Goal: Task Accomplishment & Management: Use online tool/utility

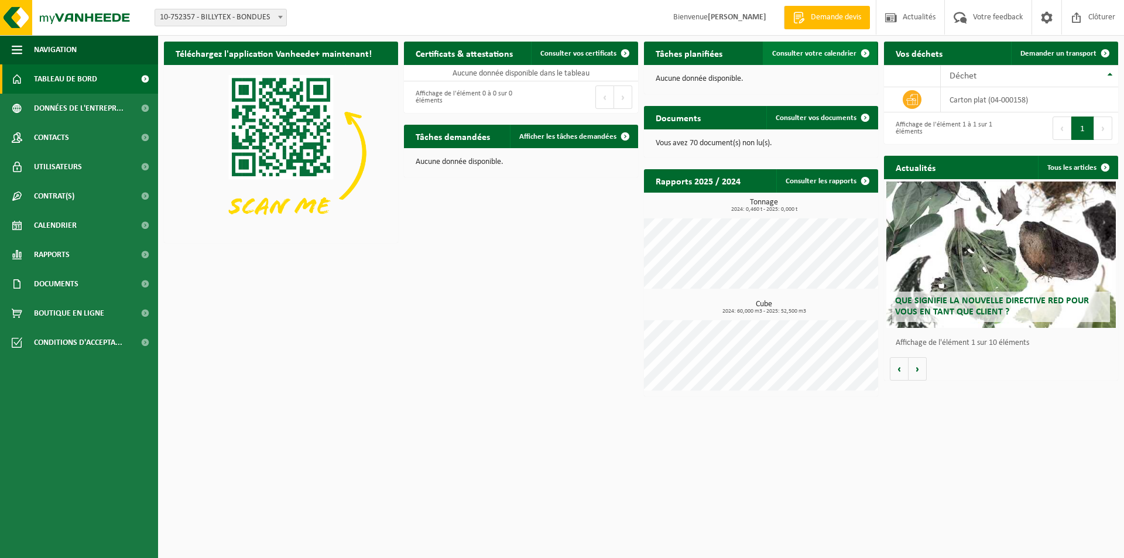
click at [824, 54] on span "Consulter votre calendrier" at bounding box center [814, 54] width 84 height 8
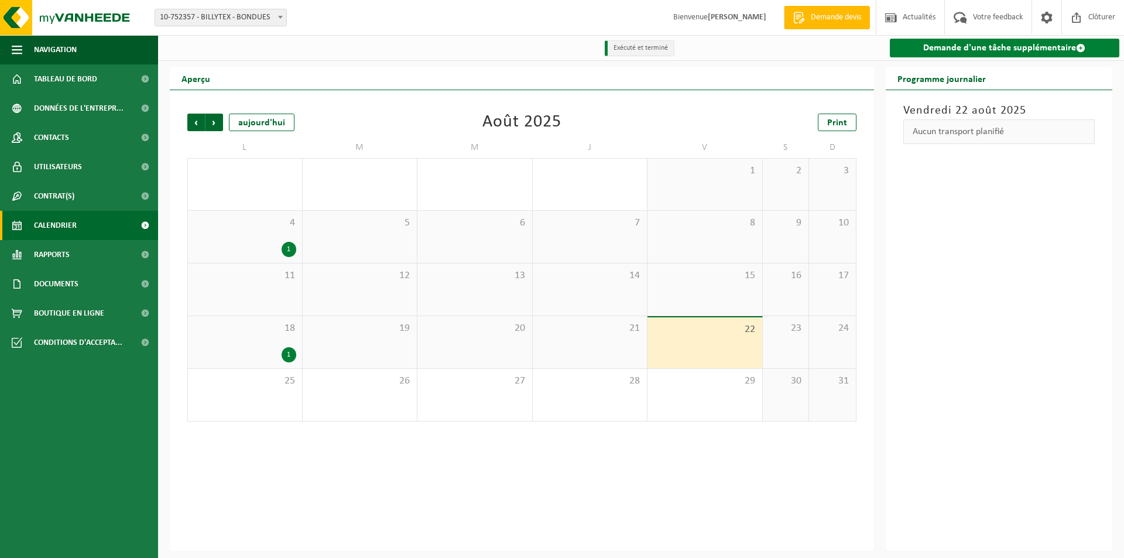
click at [995, 50] on link "Demande d'une tâche supplémentaire" at bounding box center [1005, 48] width 230 height 19
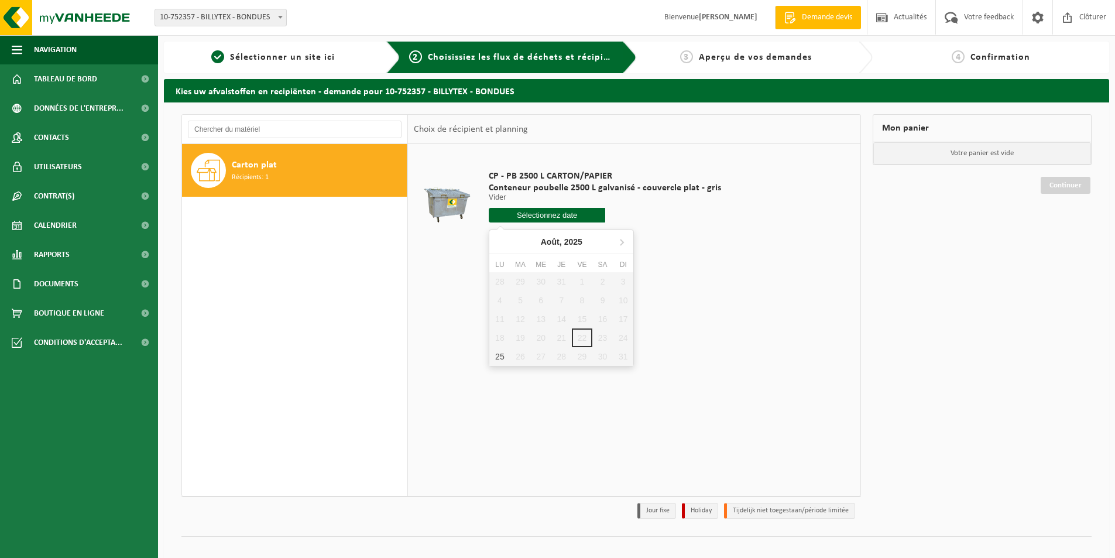
click at [574, 215] on input "text" at bounding box center [547, 215] width 116 height 15
click at [497, 357] on div "25" at bounding box center [499, 356] width 20 height 19
type input "à partir de 2025-08-25"
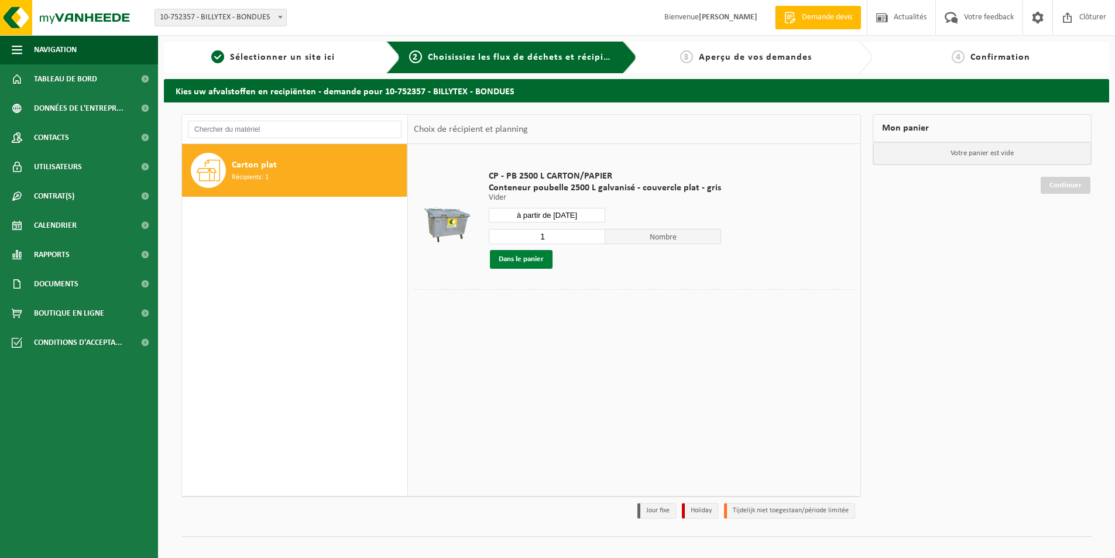
click at [530, 260] on button "Dans le panier" at bounding box center [521, 259] width 63 height 19
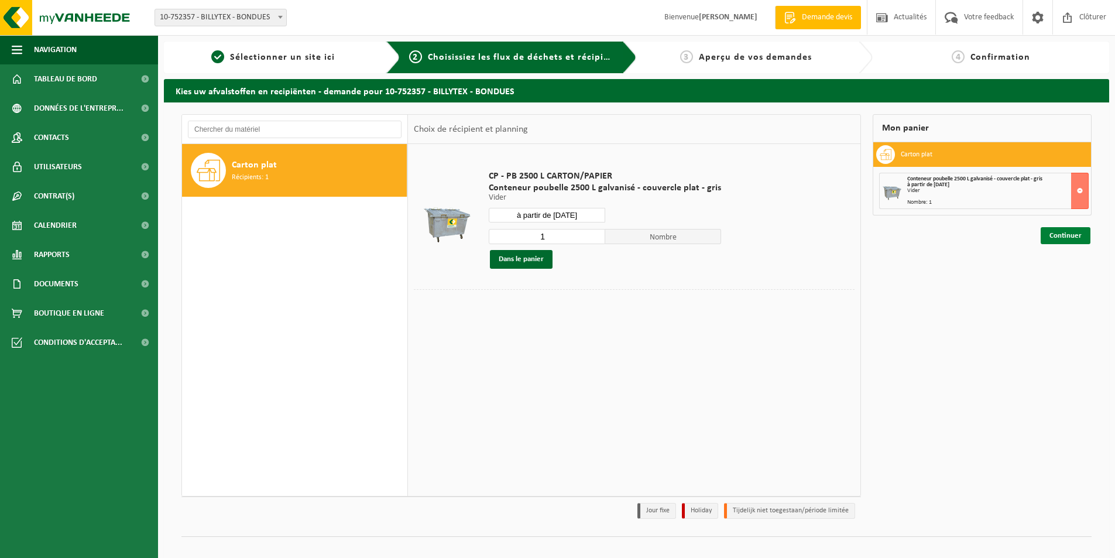
click at [1047, 239] on link "Continuer" at bounding box center [1066, 235] width 50 height 17
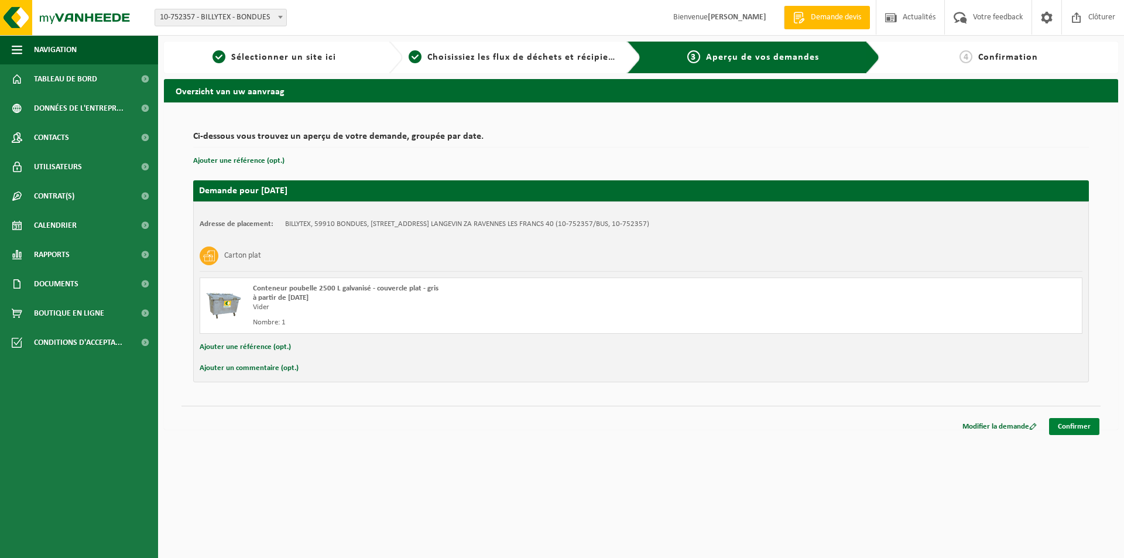
click at [1071, 430] on link "Confirmer" at bounding box center [1074, 426] width 50 height 17
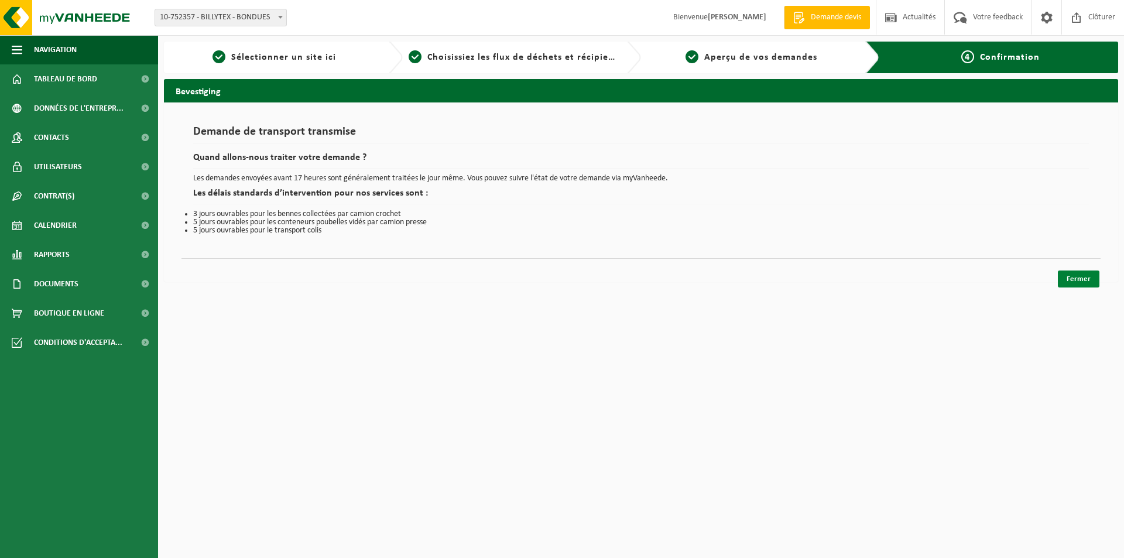
click at [1075, 282] on link "Fermer" at bounding box center [1079, 278] width 42 height 17
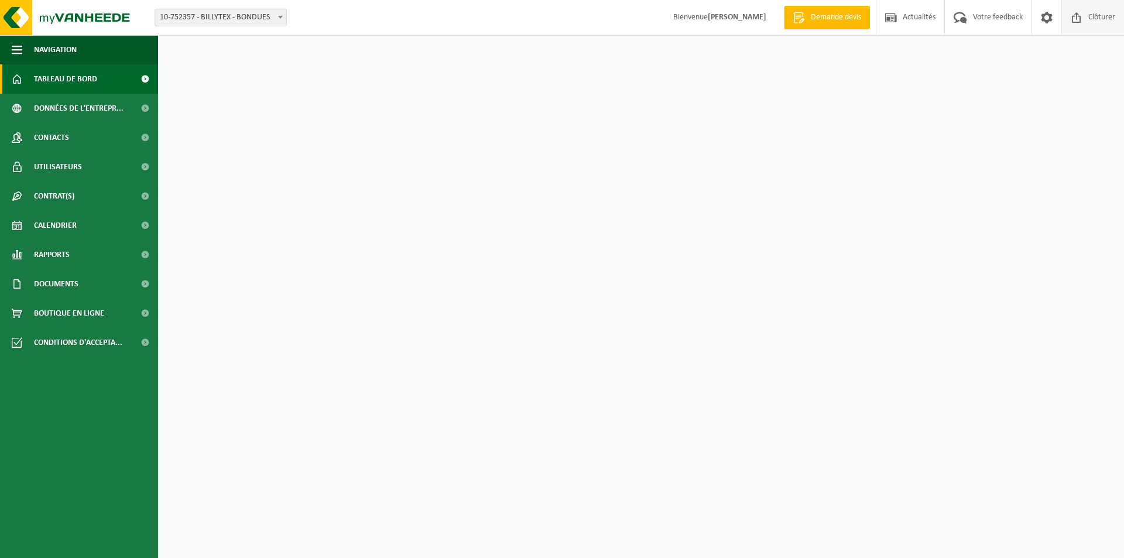
click at [1083, 20] on span at bounding box center [1077, 17] width 18 height 35
